Goal: Check status

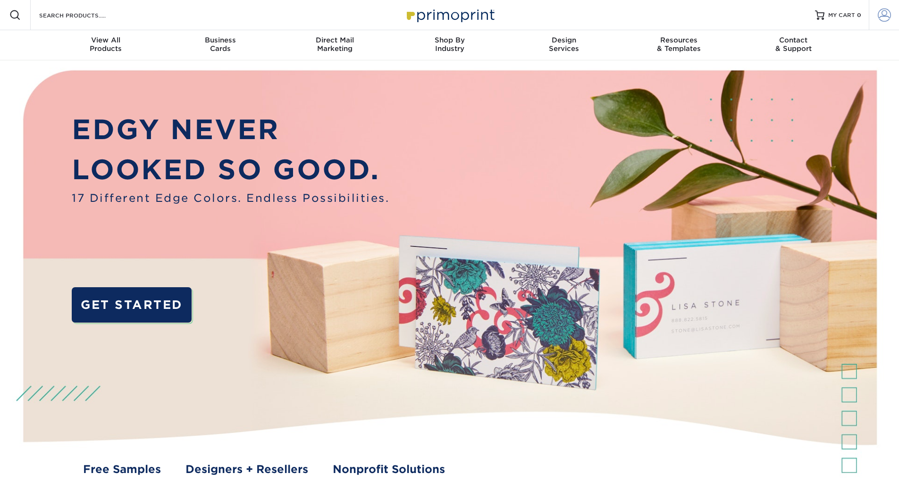
click at [888, 17] on span at bounding box center [884, 14] width 13 height 13
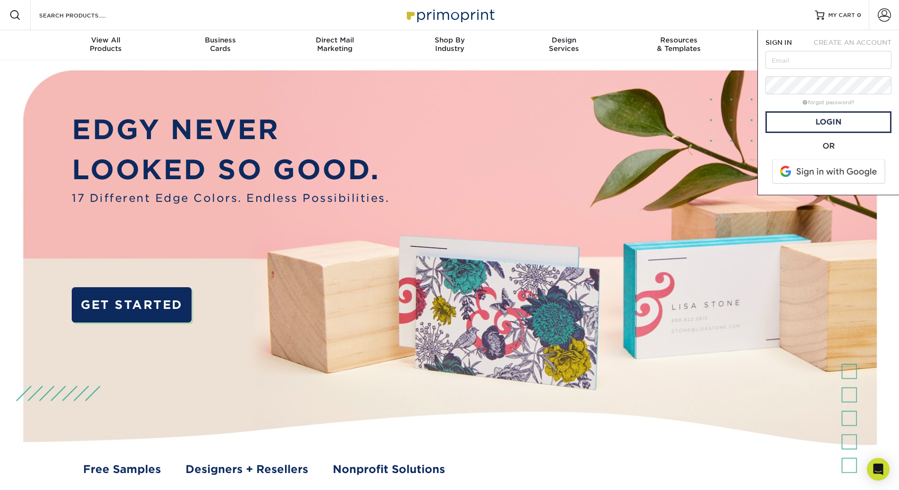
click at [845, 167] on span at bounding box center [829, 171] width 120 height 25
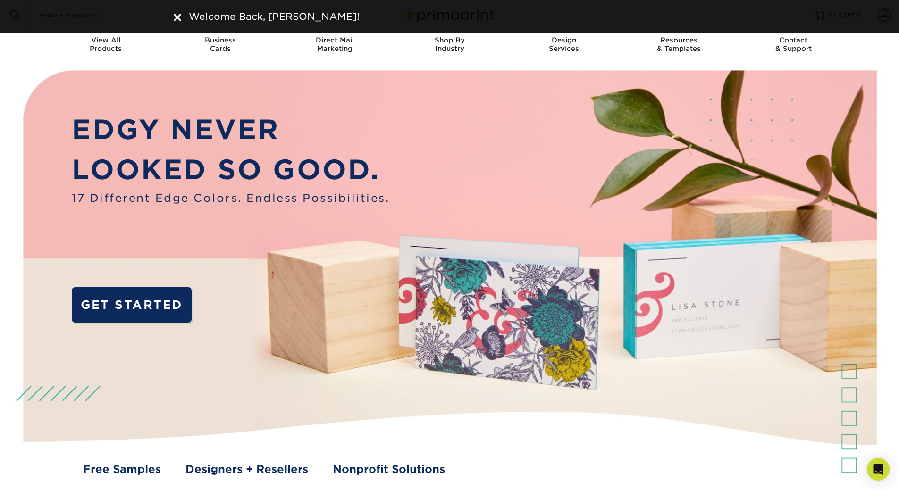
click at [179, 20] on img at bounding box center [178, 18] width 8 height 8
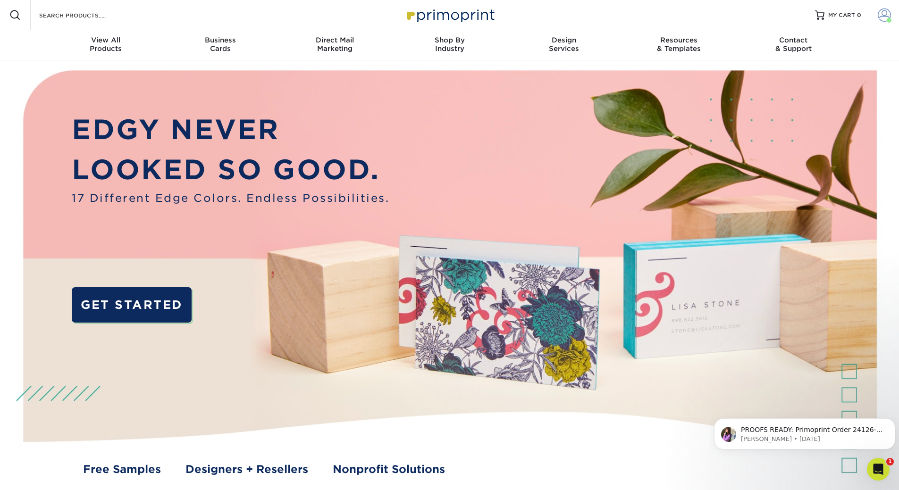
click at [880, 22] on link "Account" at bounding box center [884, 15] width 30 height 30
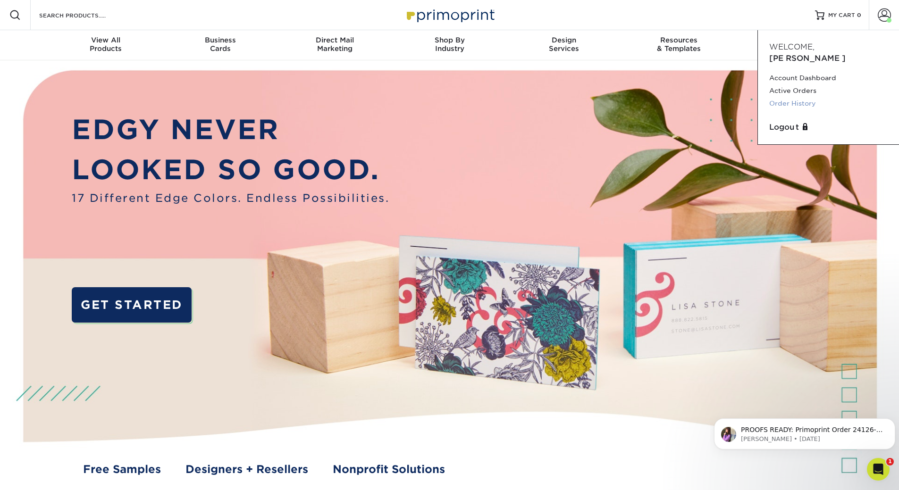
click at [800, 97] on link "Order History" at bounding box center [828, 103] width 118 height 13
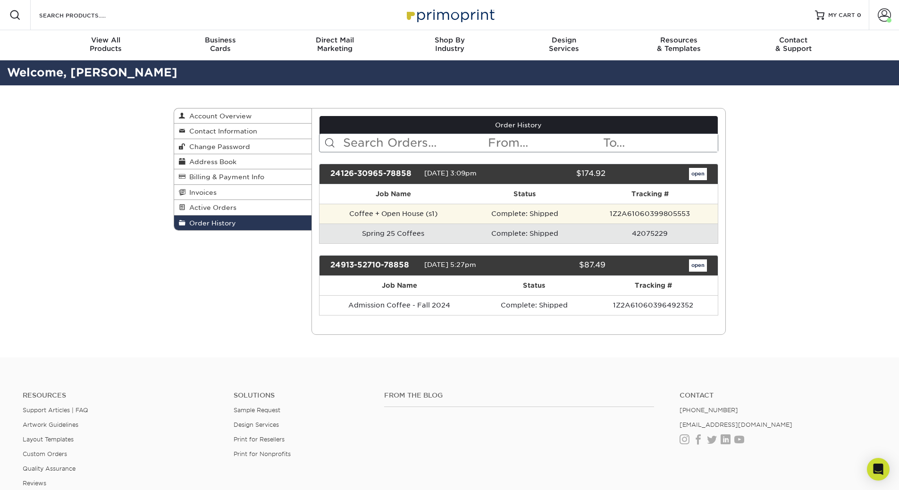
click at [629, 216] on td "1Z2A61060399805553" at bounding box center [649, 214] width 135 height 20
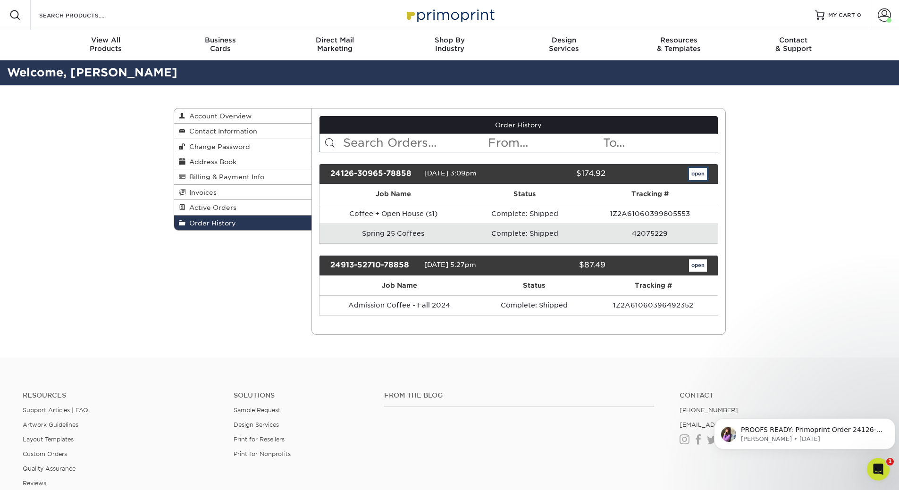
click at [693, 171] on link "open" at bounding box center [698, 174] width 18 height 12
